Goal: Information Seeking & Learning: Learn about a topic

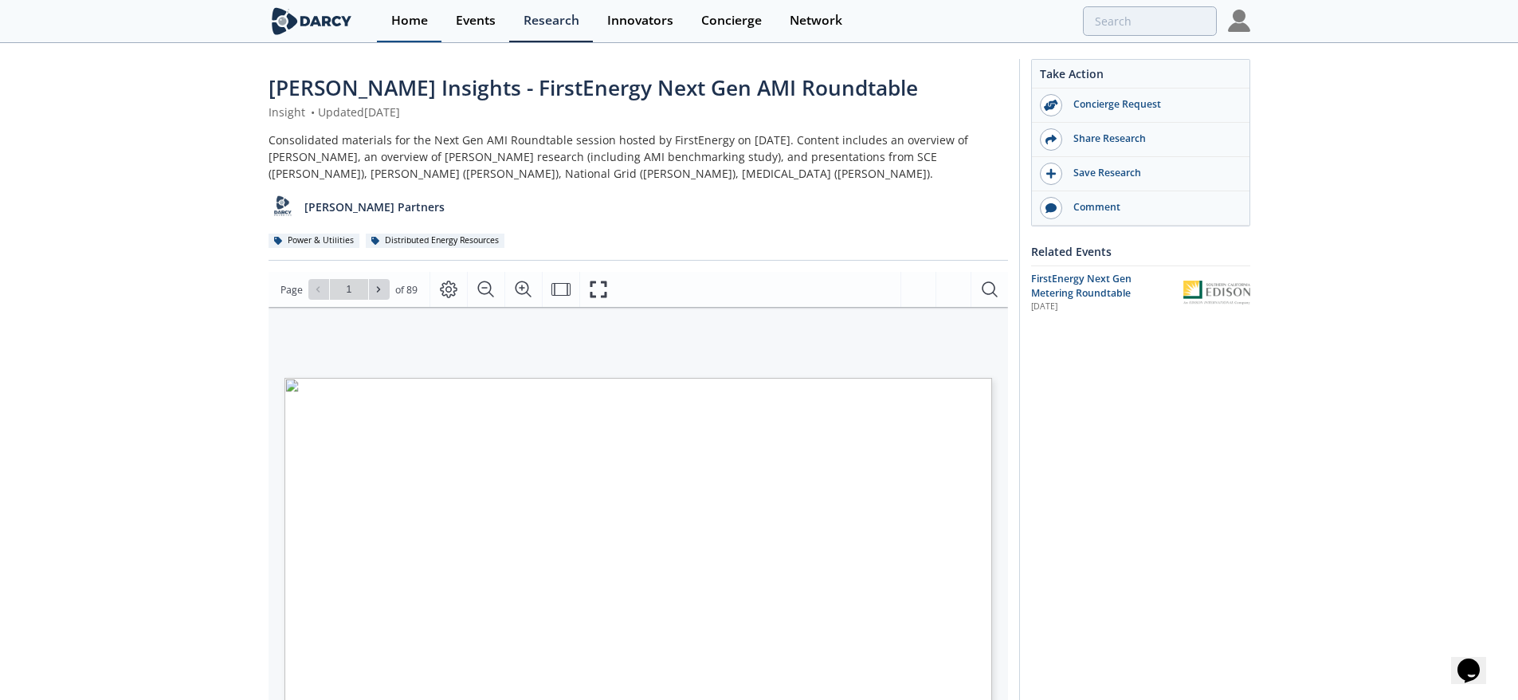
click at [410, 18] on div "Home" at bounding box center [409, 20] width 37 height 13
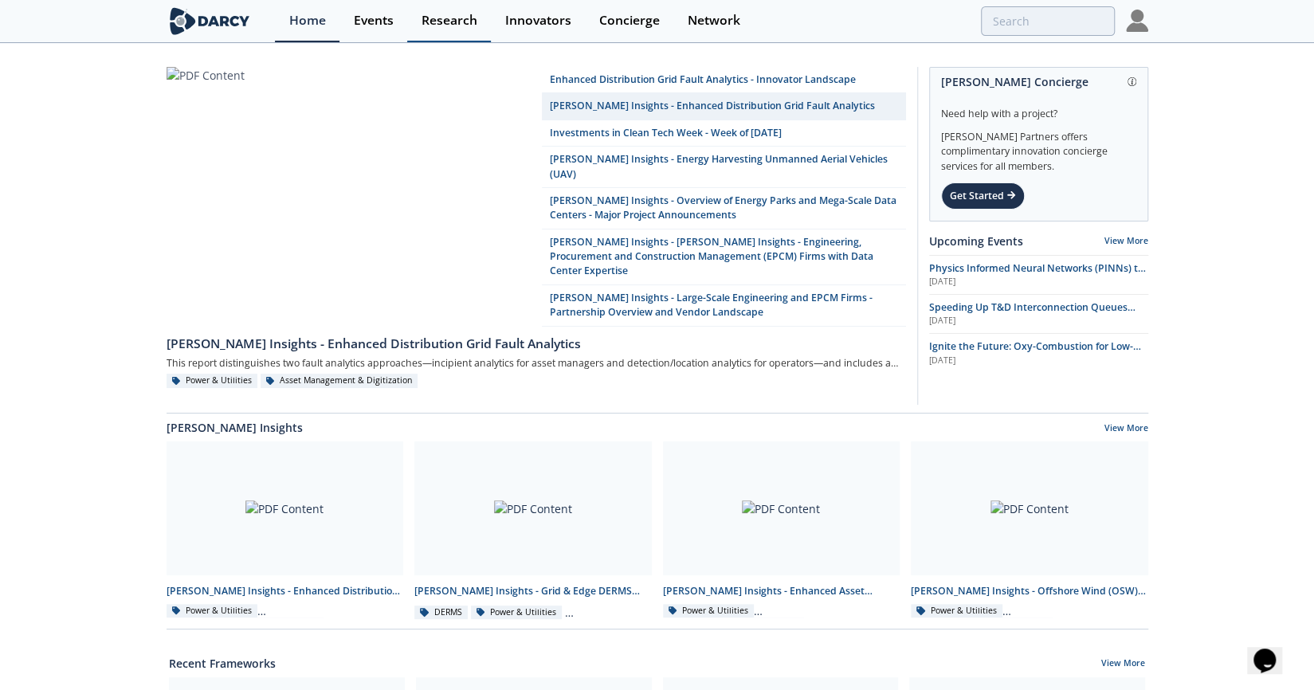
click at [461, 18] on div "Research" at bounding box center [450, 20] width 56 height 13
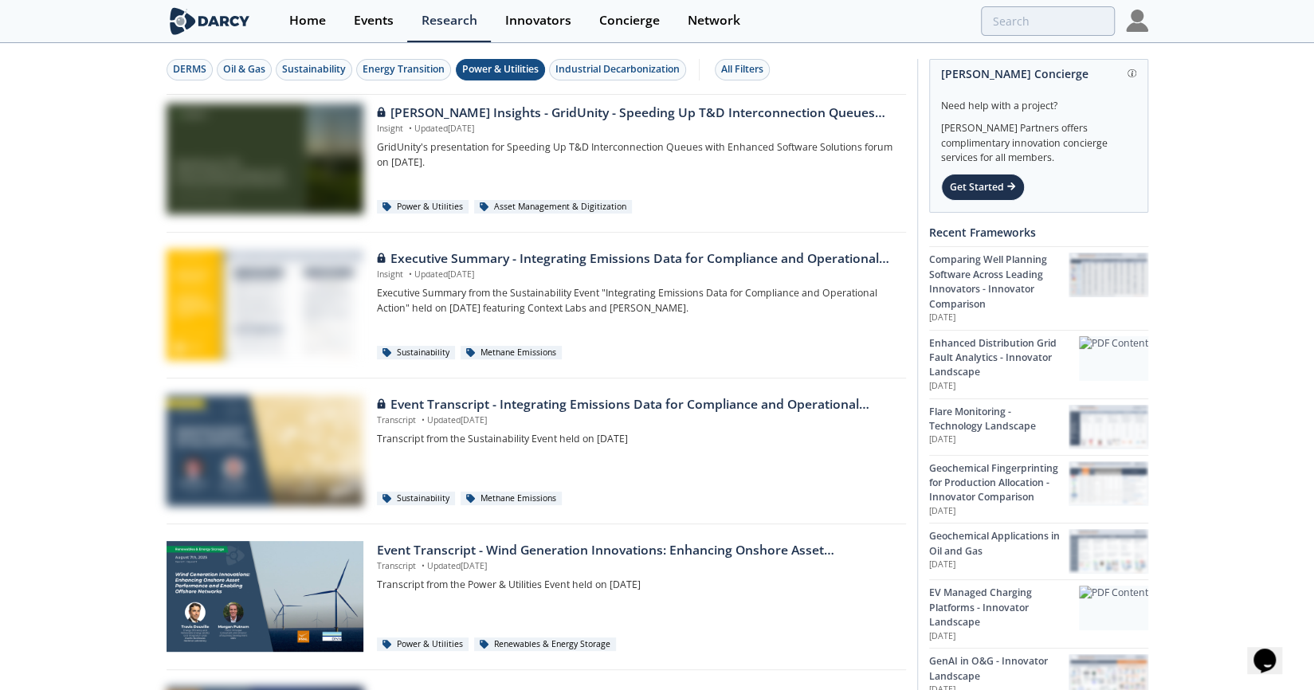
click at [493, 68] on div "Power & Utilities" at bounding box center [500, 69] width 76 height 14
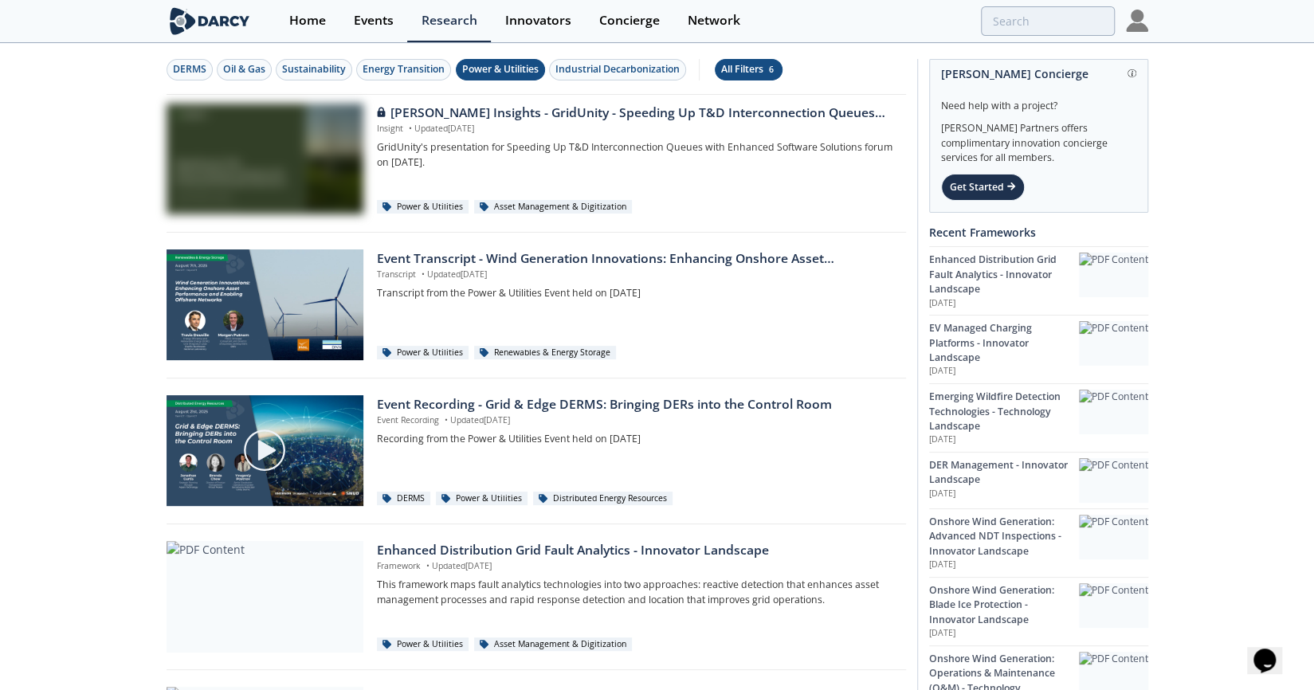
click at [757, 73] on div "All Filters 6" at bounding box center [748, 69] width 55 height 14
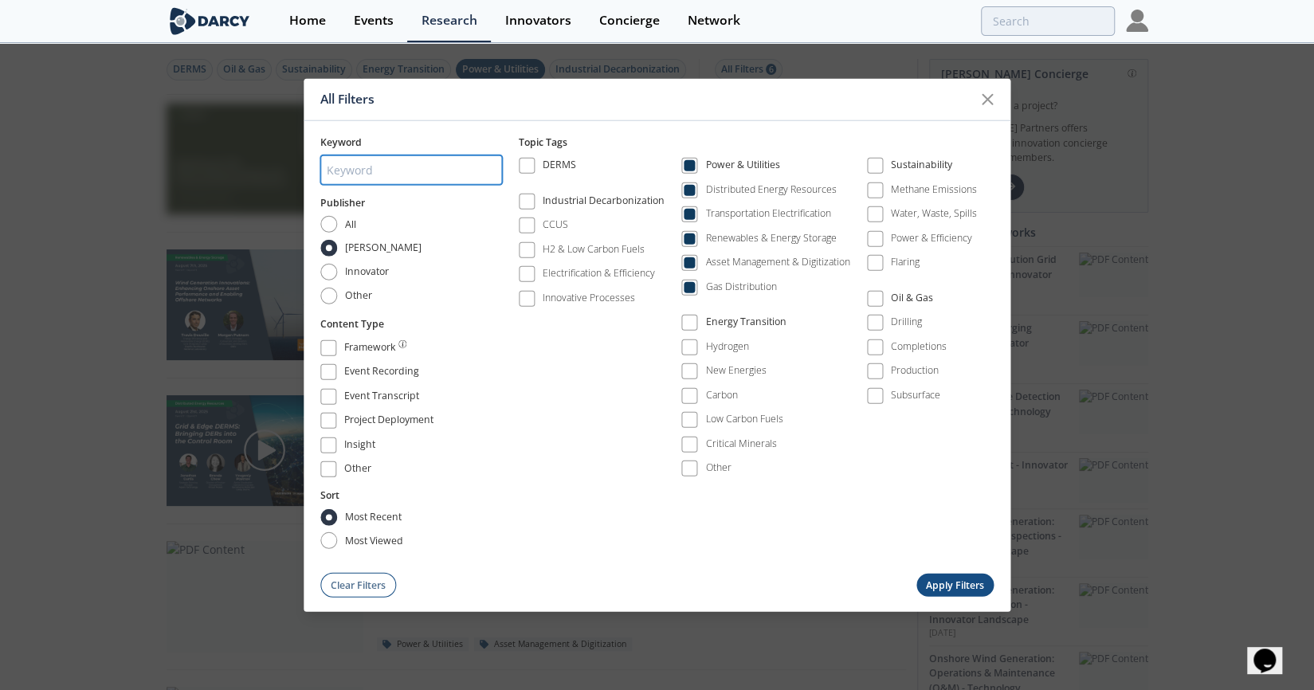
click at [351, 178] on input "search" at bounding box center [411, 169] width 182 height 29
type input "AMI"
click at [950, 579] on button "Apply Filters" at bounding box center [955, 585] width 78 height 23
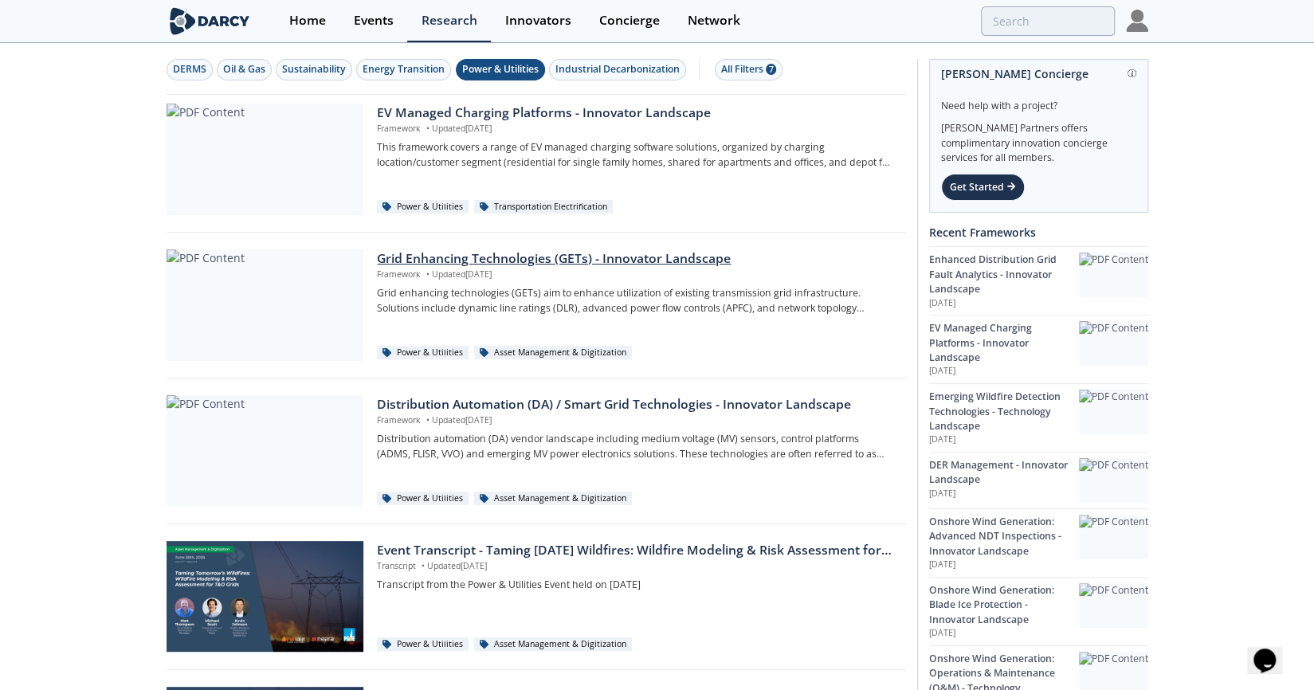
click at [544, 254] on div "Grid Enhancing Technologies (GETs) - Innovator Landscape" at bounding box center [635, 258] width 517 height 19
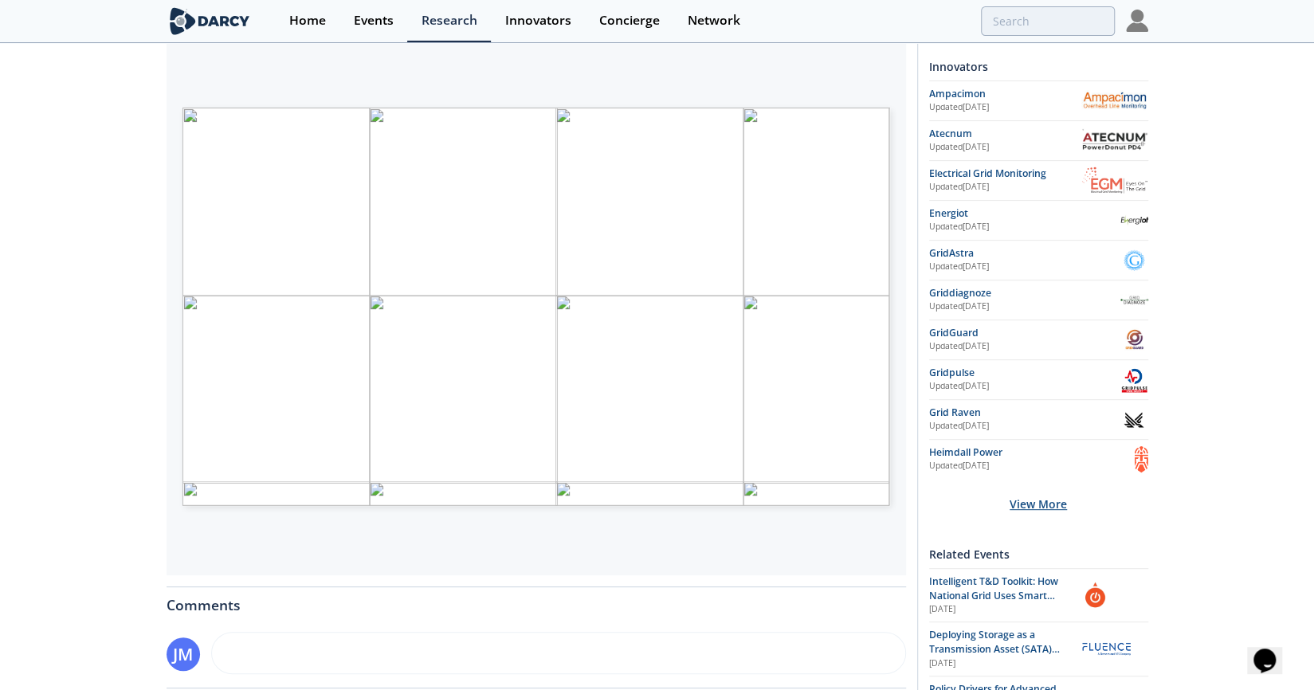
scroll to position [2, 0]
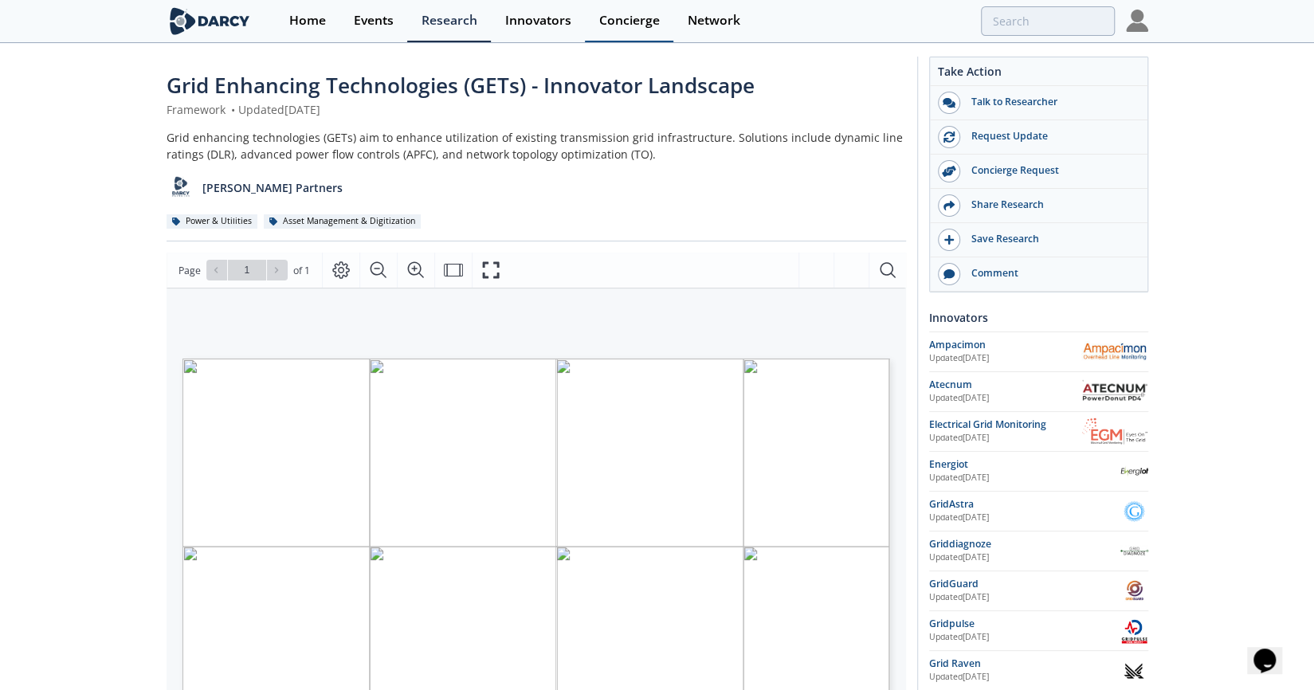
drag, startPoint x: 529, startPoint y: 20, endPoint x: 591, endPoint y: 6, distance: 63.6
click at [529, 20] on div "Innovators" at bounding box center [538, 20] width 66 height 13
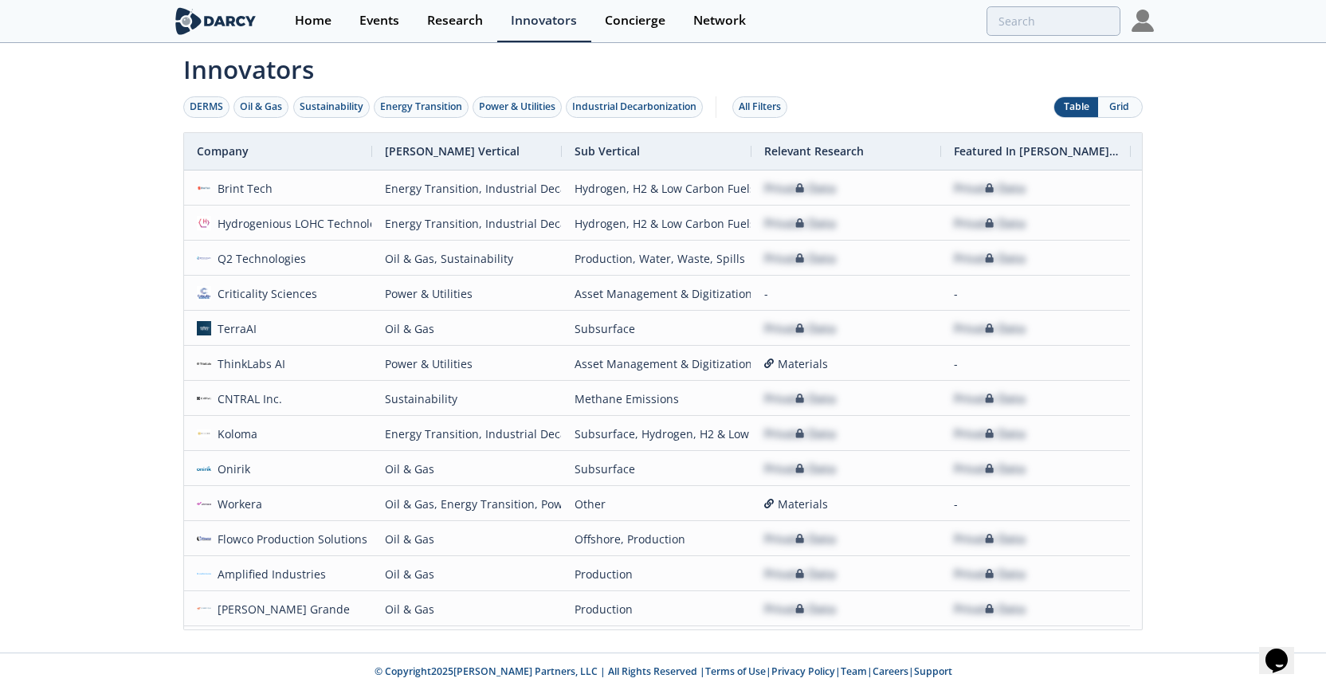
drag, startPoint x: 163, startPoint y: 252, endPoint x: 178, endPoint y: 215, distance: 39.7
click at [163, 252] on div "Innovators DERMS Oil & Gas Sustainability Energy Transition Power & Utilities I…" at bounding box center [663, 349] width 1326 height 608
click at [771, 109] on div "All Filters" at bounding box center [760, 107] width 42 height 14
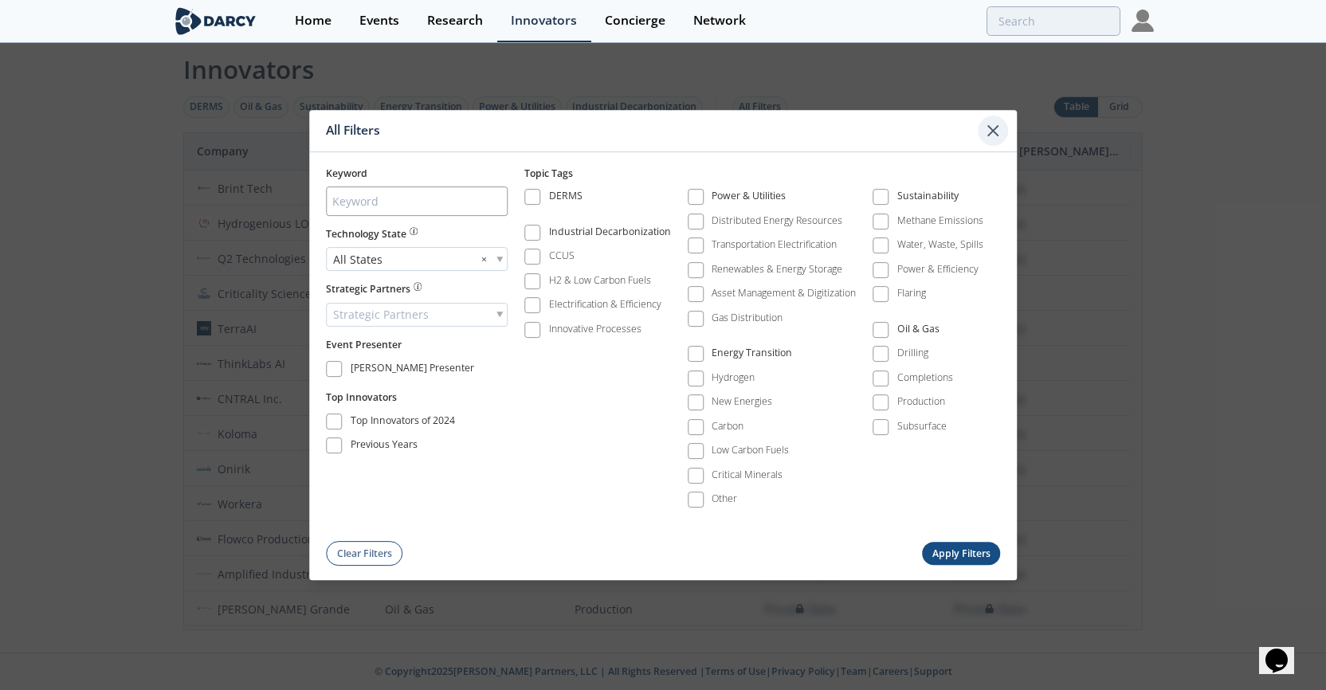
click at [992, 133] on icon at bounding box center [993, 131] width 10 height 10
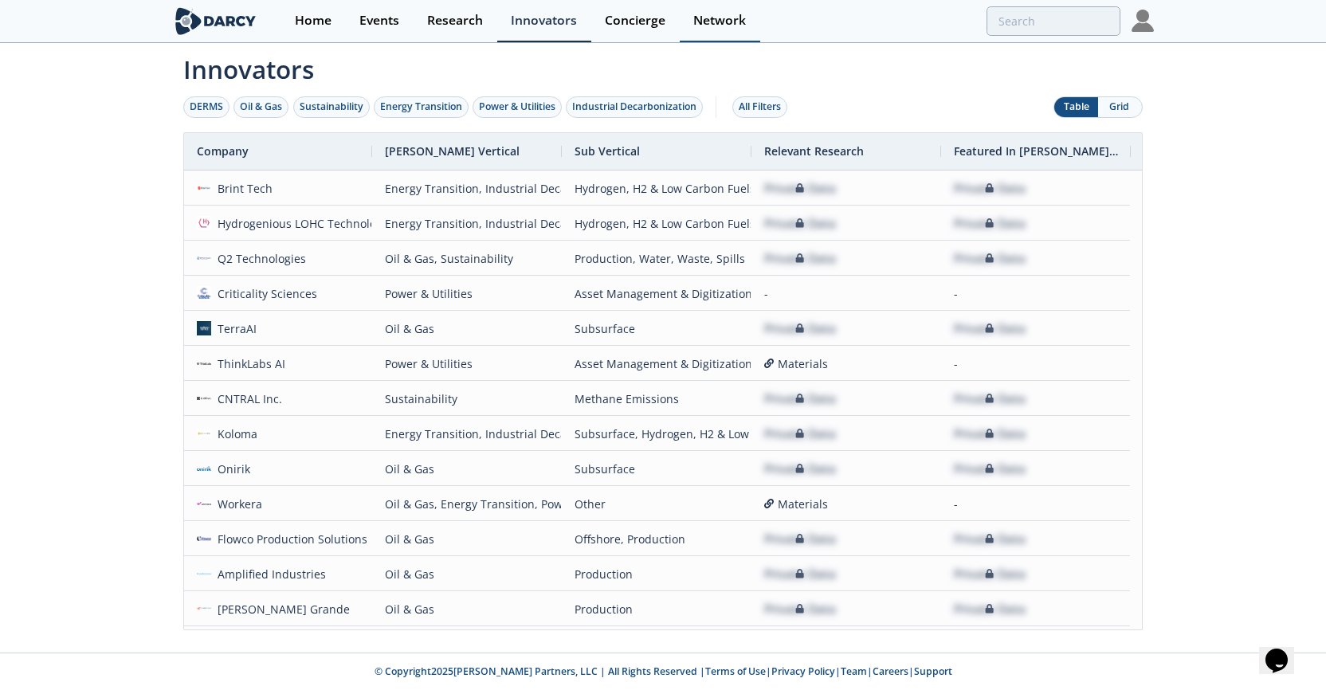
click at [722, 18] on div "Network" at bounding box center [719, 20] width 53 height 13
